Goal: Task Accomplishment & Management: Use online tool/utility

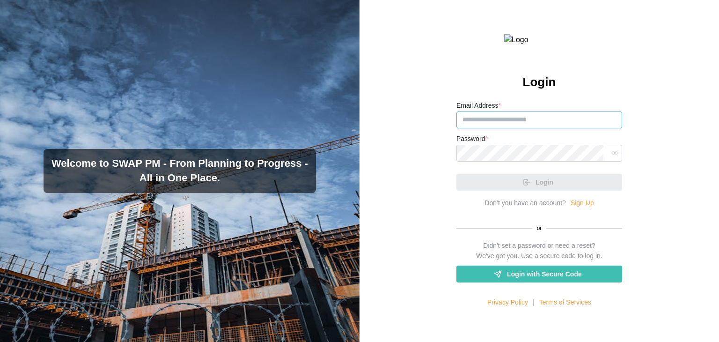
click at [533, 128] on input "Email Address *" at bounding box center [540, 119] width 166 height 17
paste input "**********"
type input "**********"
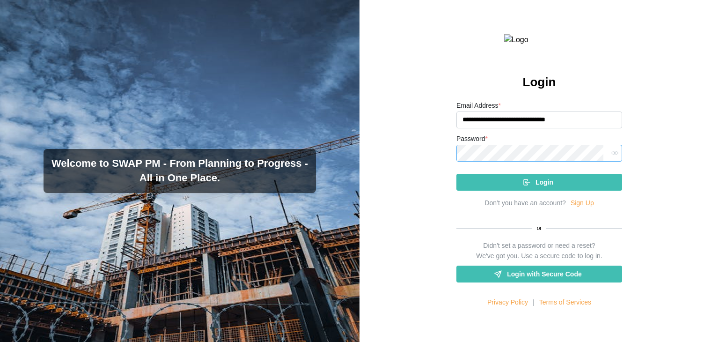
click at [457, 174] on button "Login" at bounding box center [540, 182] width 166 height 17
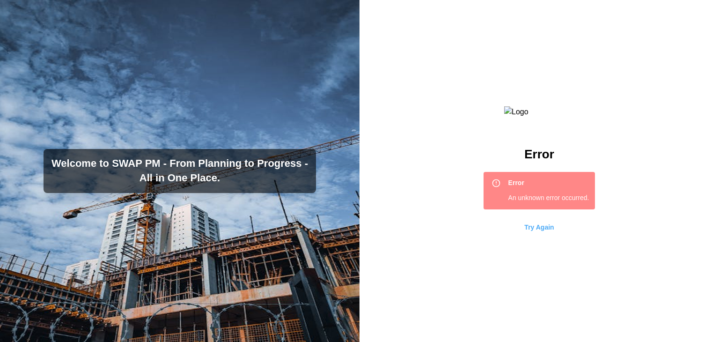
click at [532, 235] on span "Try Again" at bounding box center [540, 227] width 30 height 16
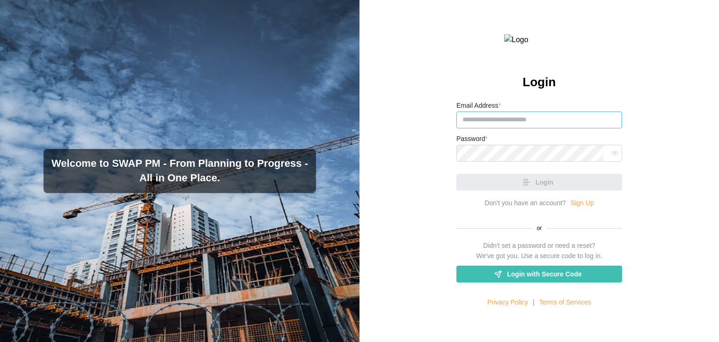
click at [496, 128] on input "Email Address *" at bounding box center [540, 119] width 166 height 17
paste input "**********"
type input "**********"
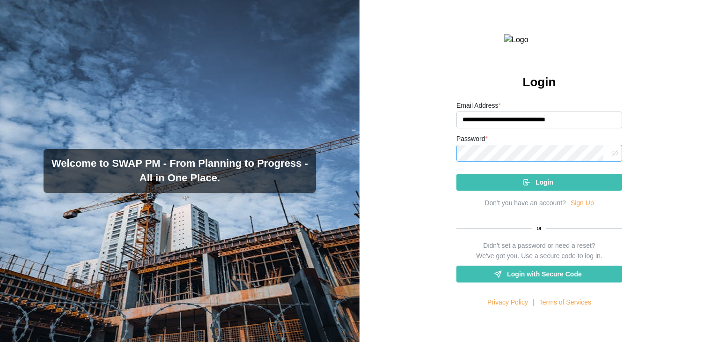
click at [614, 159] on button "button" at bounding box center [615, 153] width 12 height 12
click at [457, 174] on button "Login" at bounding box center [540, 182] width 166 height 17
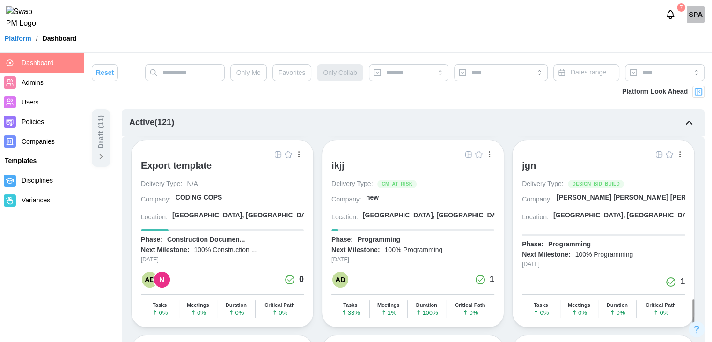
scroll to position [2676, 0]
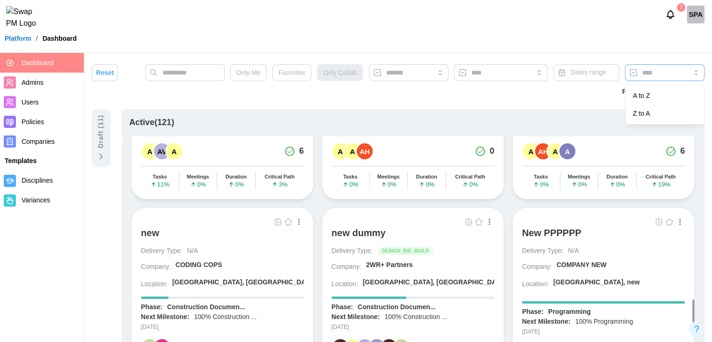
click at [644, 65] on input "search" at bounding box center [665, 72] width 80 height 17
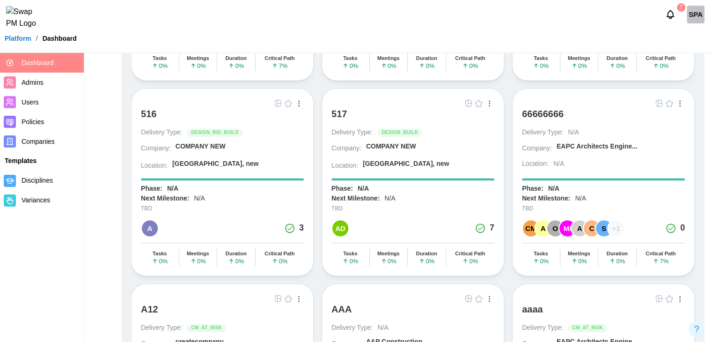
scroll to position [0, 0]
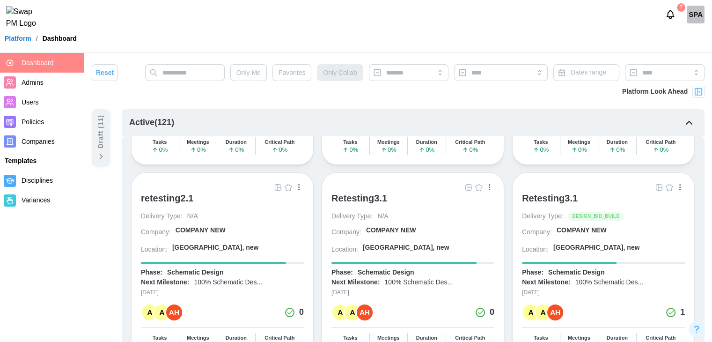
click at [687, 120] on icon "button" at bounding box center [689, 122] width 11 height 11
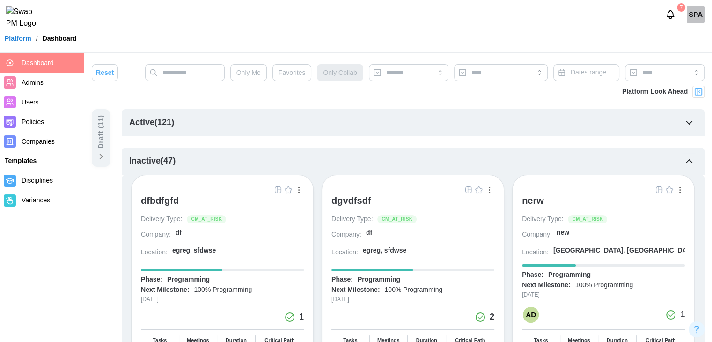
click at [687, 120] on icon "button" at bounding box center [689, 122] width 11 height 11
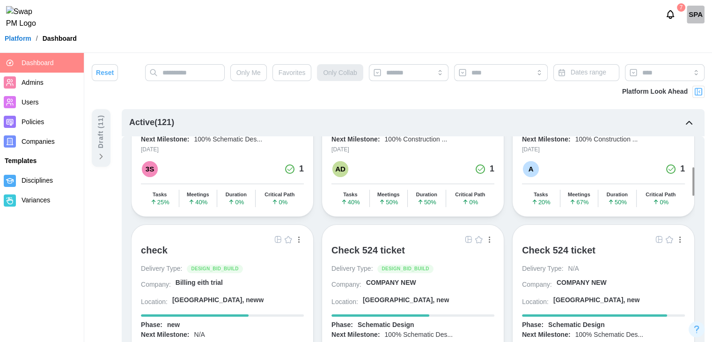
scroll to position [494, 0]
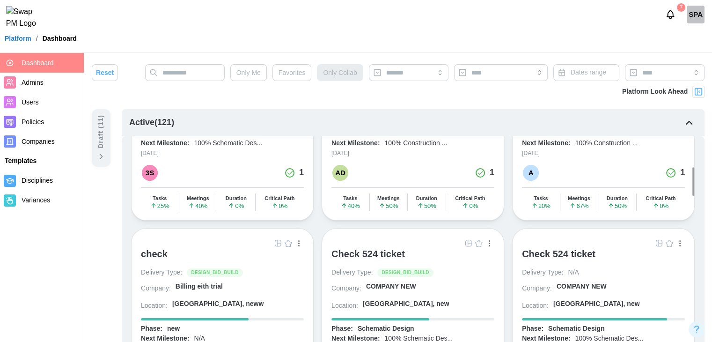
click at [684, 124] on icon "button" at bounding box center [689, 122] width 11 height 11
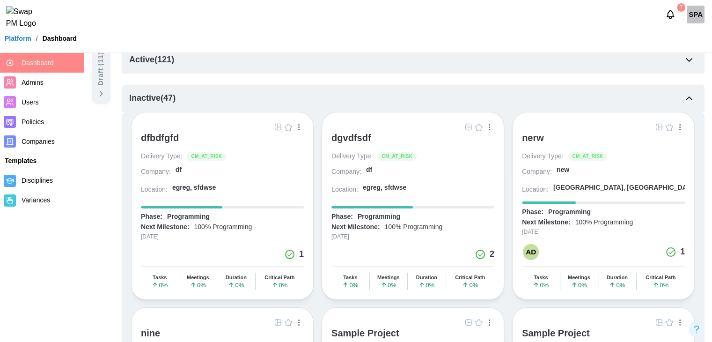
scroll to position [0, 0]
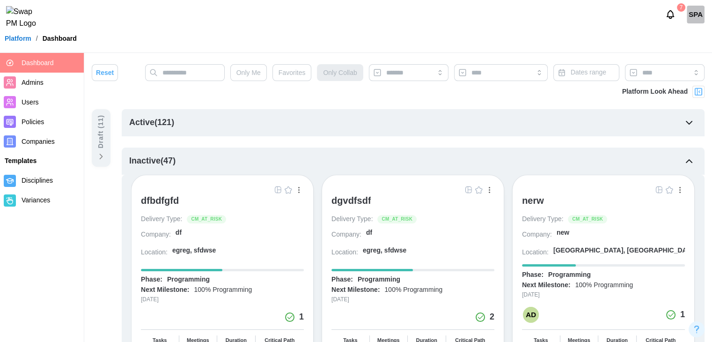
click at [691, 161] on icon "button" at bounding box center [689, 160] width 11 height 11
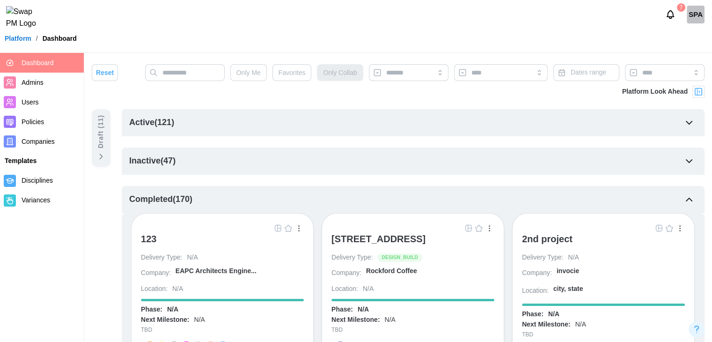
click at [145, 237] on div "123" at bounding box center [148, 238] width 15 height 11
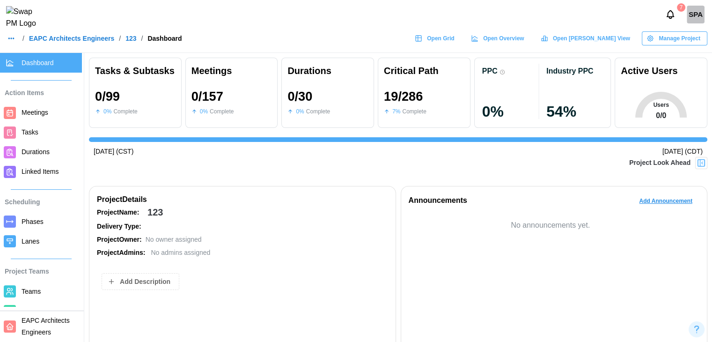
click at [659, 44] on div "Manage Project" at bounding box center [674, 38] width 54 height 13
click at [621, 29] on div "7 SPA" at bounding box center [356, 14] width 712 height 29
click at [422, 42] on icon at bounding box center [418, 38] width 7 height 7
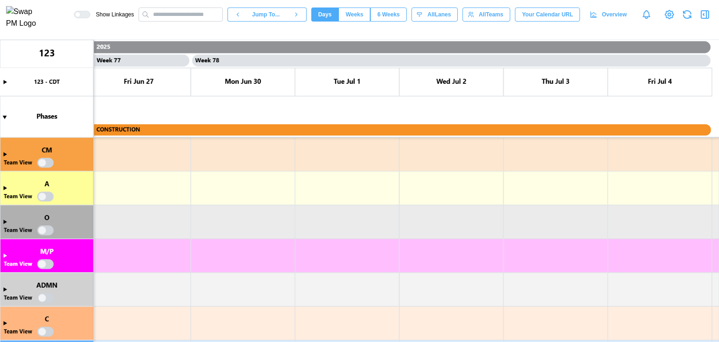
scroll to position [0, 40051]
click at [44, 163] on canvas at bounding box center [359, 191] width 719 height 302
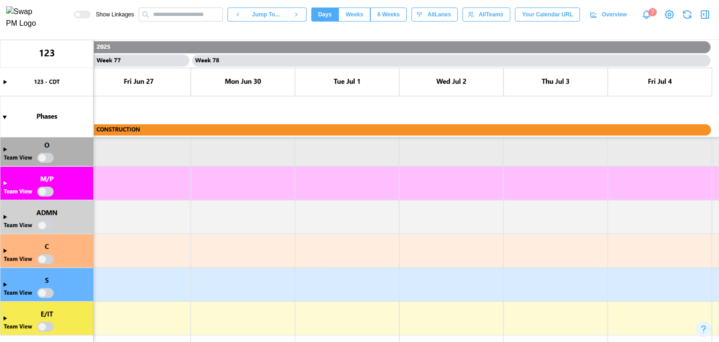
scroll to position [0, 0]
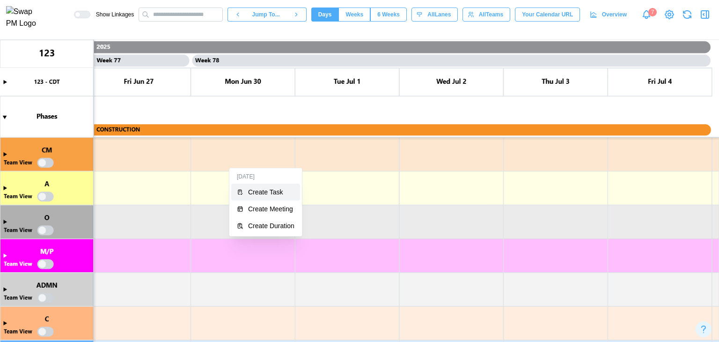
click at [245, 190] on button "Create Task" at bounding box center [265, 192] width 69 height 17
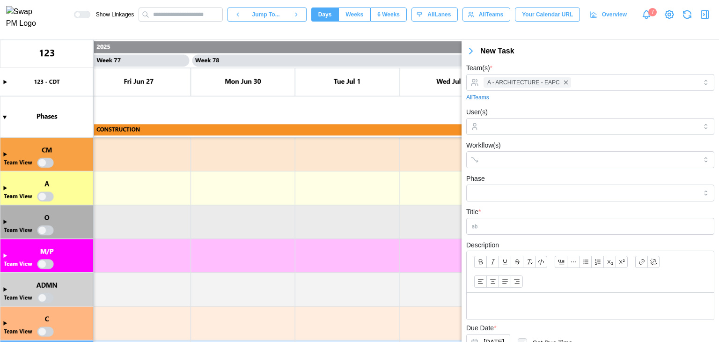
click at [466, 53] on icon "button" at bounding box center [471, 50] width 11 height 11
